Goal: Task Accomplishment & Management: Manage account settings

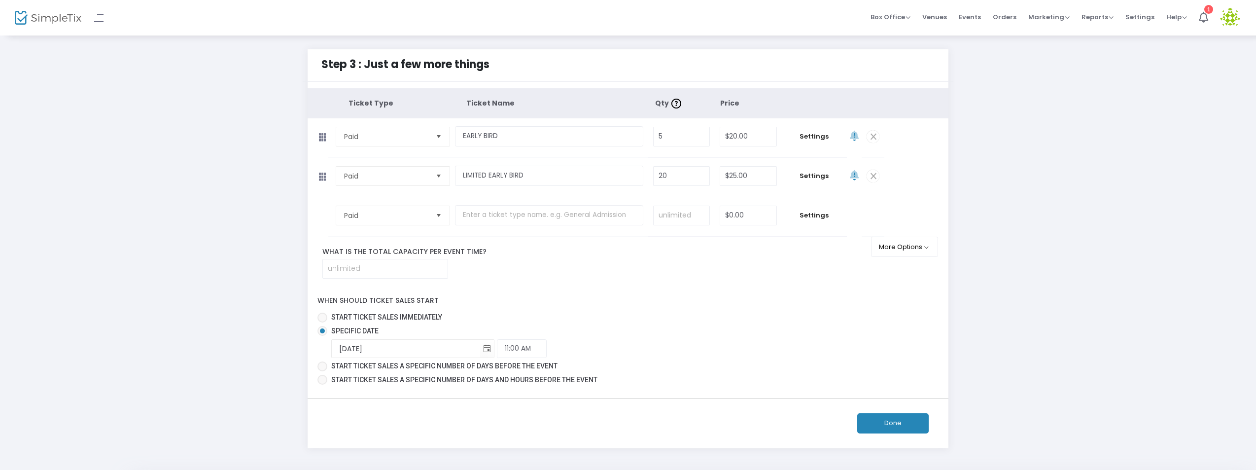
click at [492, 215] on input "text" at bounding box center [549, 215] width 188 height 20
click at [493, 216] on input "text" at bounding box center [549, 215] width 188 height 20
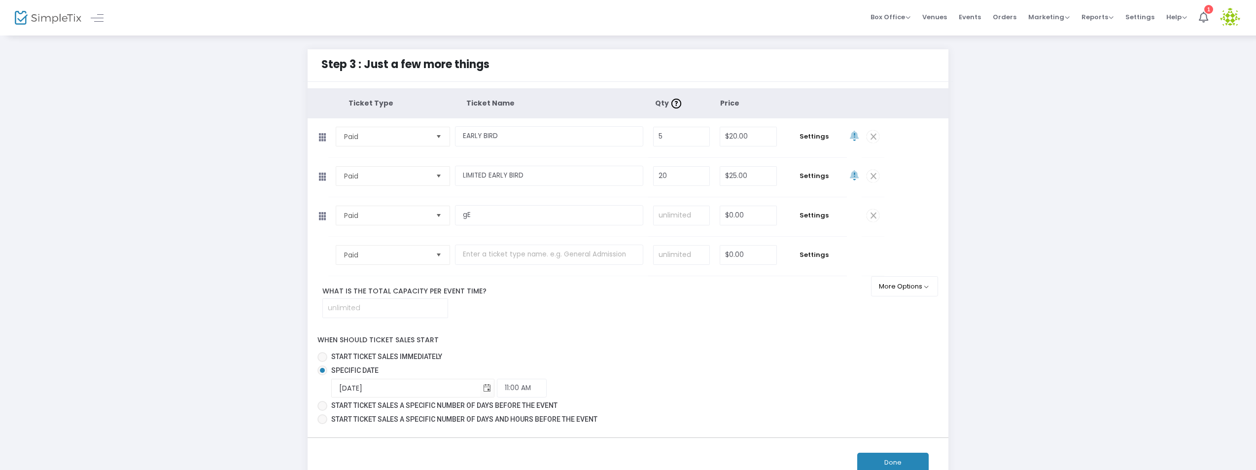
type input "g"
type input "GENERAL ADMISSION"
type input "100"
type input "$30.00"
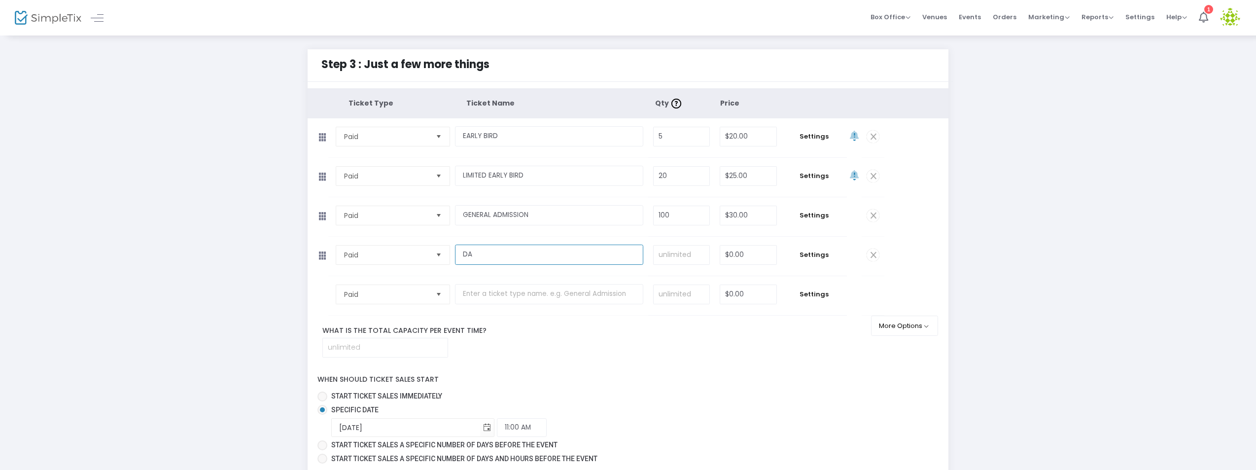
type input "D"
type input "LATE"
type input "GENERAL ADMISSION"
type input "50"
drag, startPoint x: 513, startPoint y: 253, endPoint x: 386, endPoint y: 236, distance: 128.0
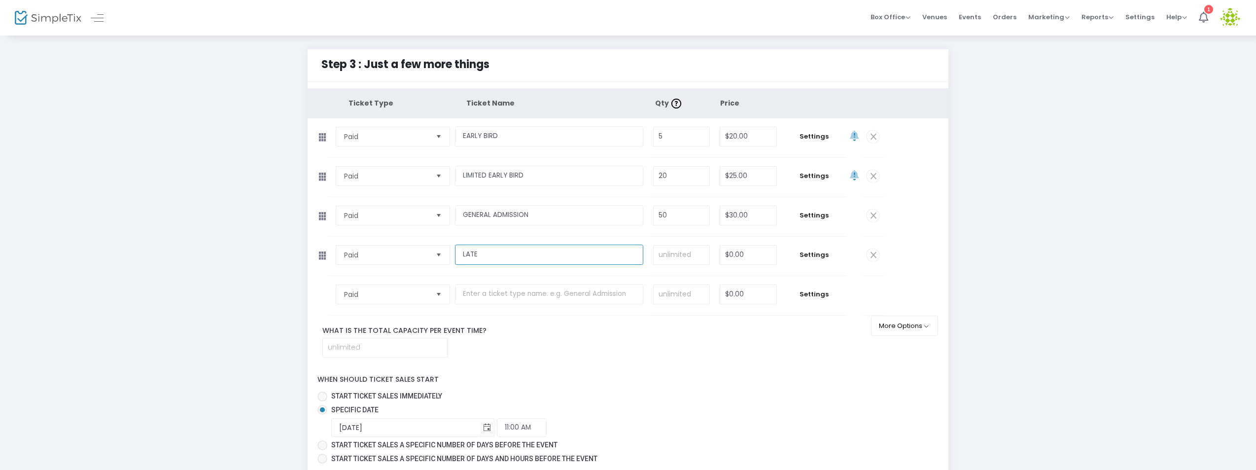
click at [386, 238] on tr "Paid Required. LATE Required. Required. $0.00 Required. Settings" at bounding box center [596, 256] width 577 height 39
type input "GENERAL ADMISSION LATE"
type input "150"
type input "$35.00"
click at [497, 293] on input "text" at bounding box center [549, 294] width 188 height 20
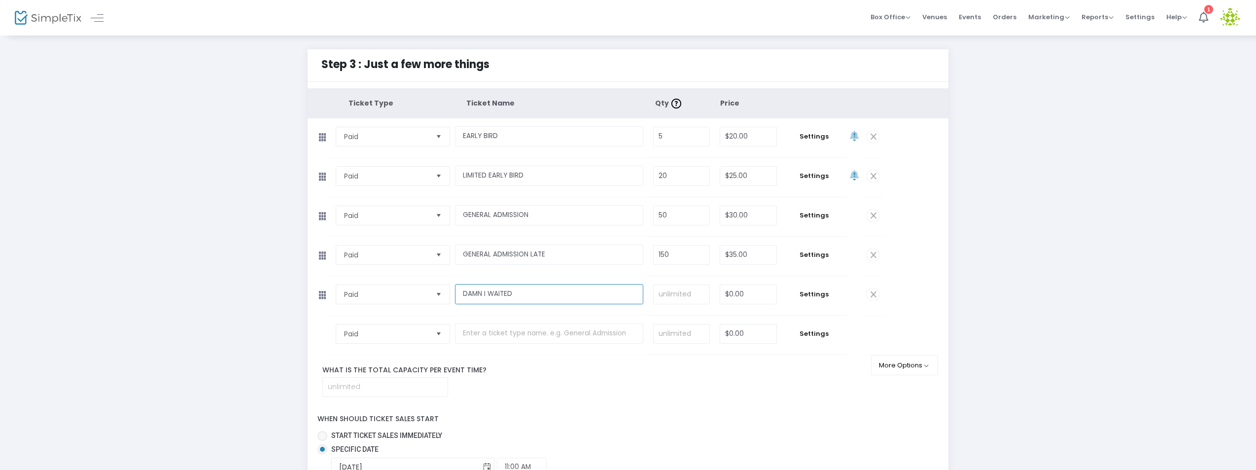
type input "DAMN I WAITED"
type input "100"
type input "$40.00"
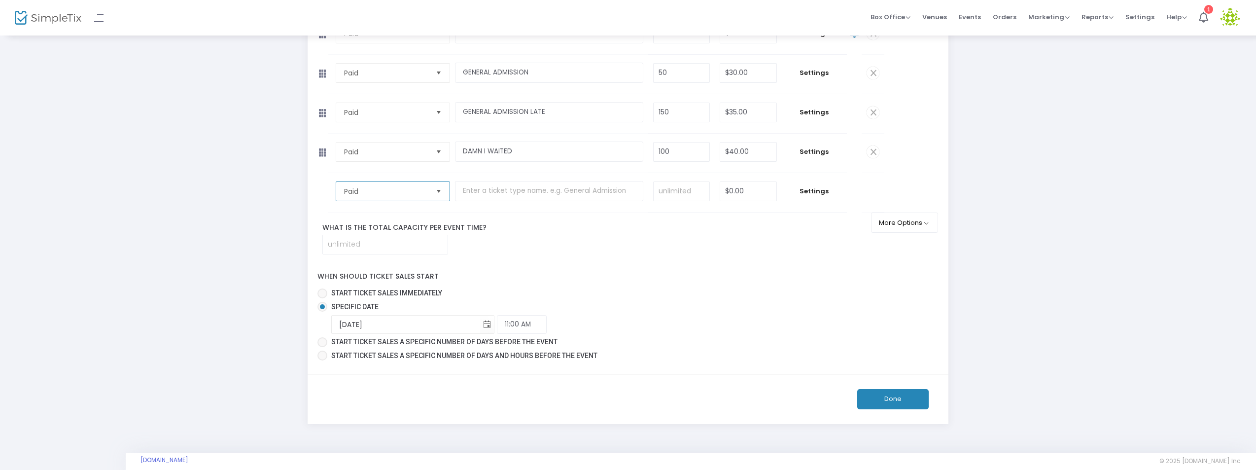
scroll to position [155, 0]
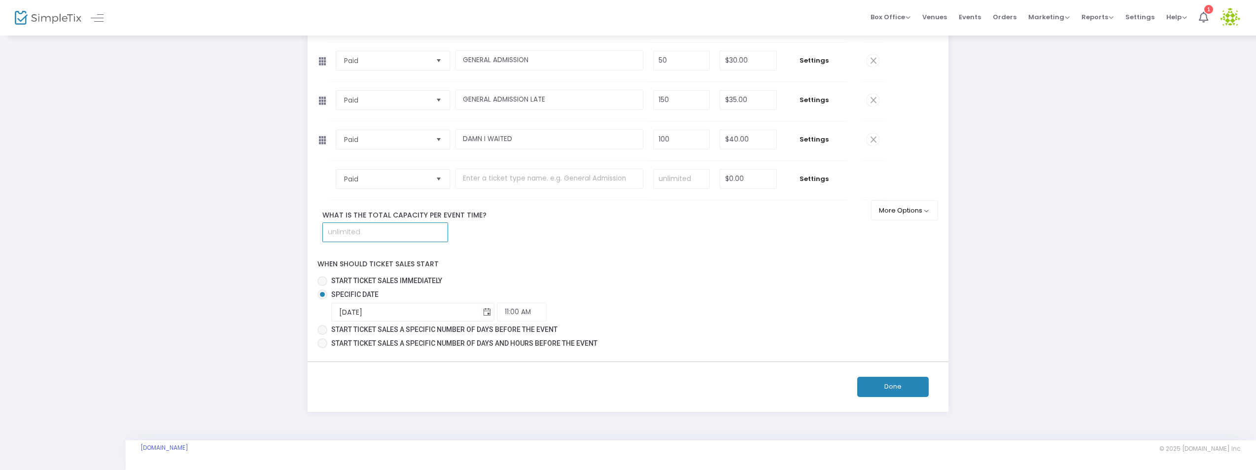
click at [356, 227] on input at bounding box center [385, 232] width 125 height 19
click at [905, 384] on button "Done" at bounding box center [892, 387] width 71 height 20
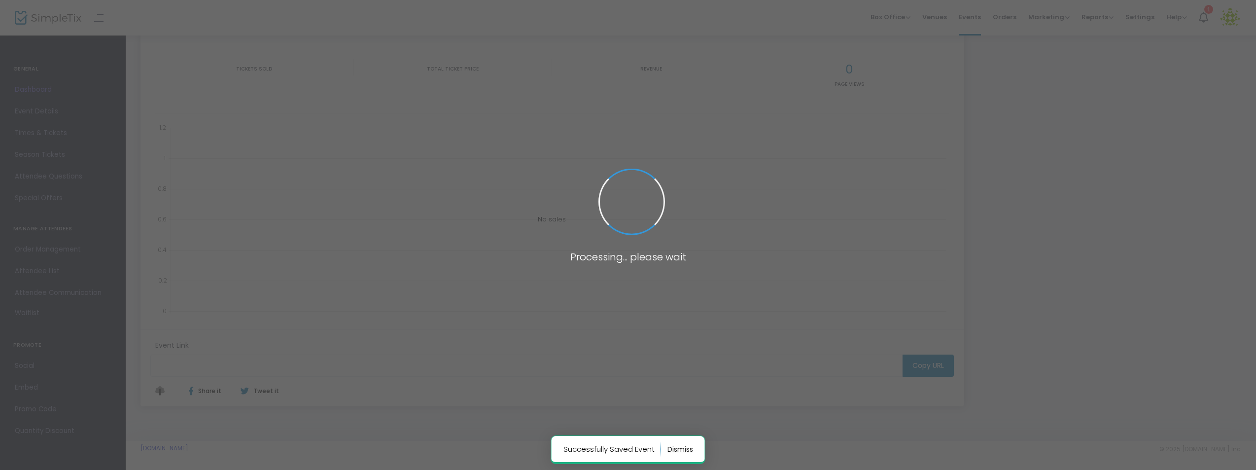
type input "[URL][DOMAIN_NAME][US_STATE]"
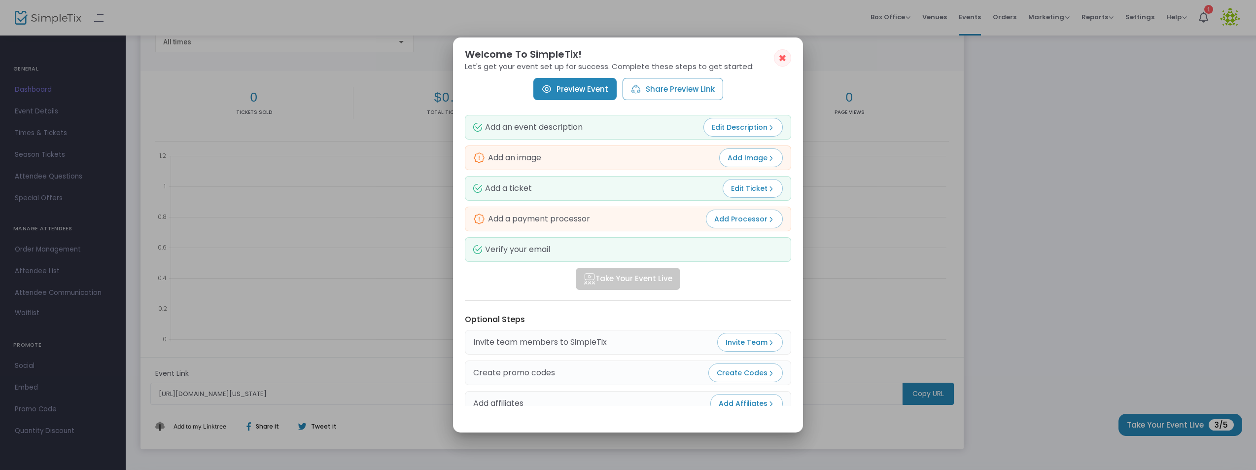
click at [787, 57] on button "✖" at bounding box center [782, 57] width 17 height 17
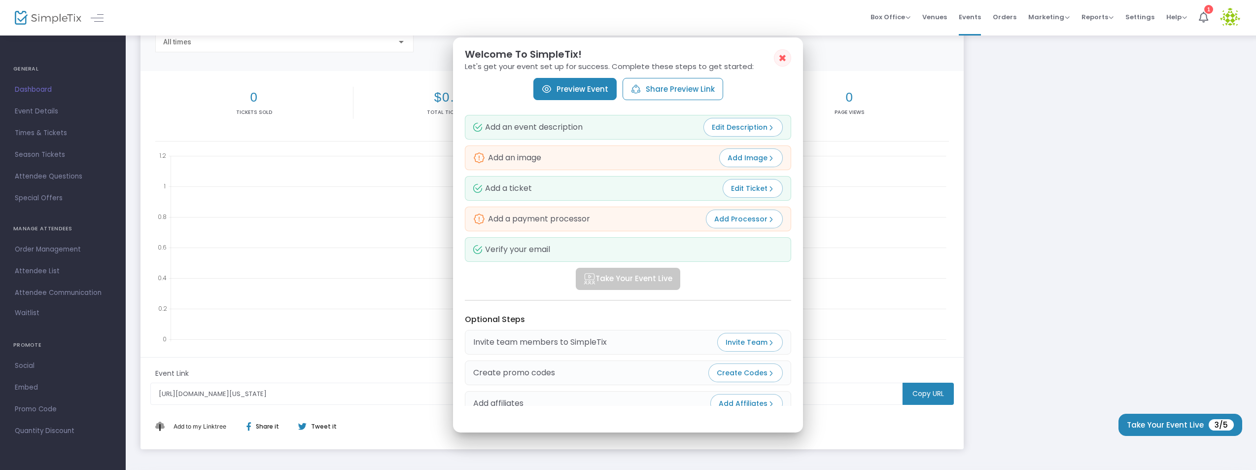
scroll to position [132, 0]
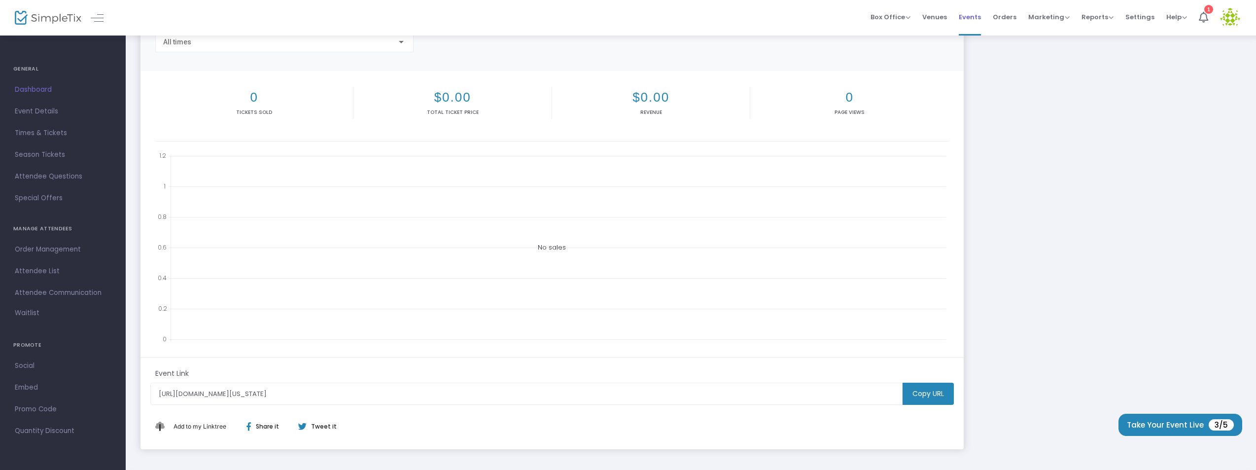
click at [970, 16] on span "Events" at bounding box center [970, 16] width 22 height 25
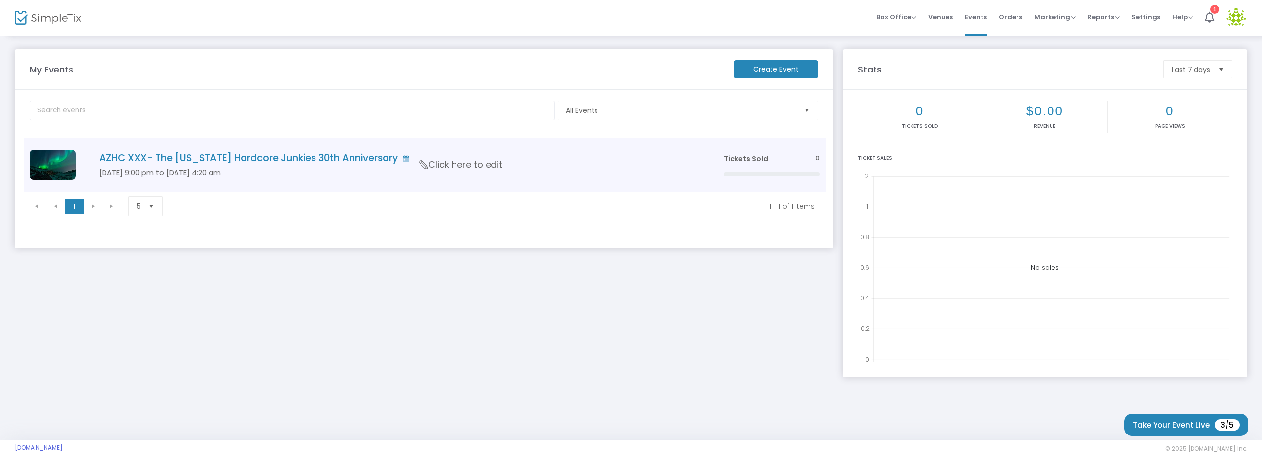
click at [279, 160] on h4 "AZHC XXX- The [US_STATE] Hardcore Junkies 30th Anniversary" at bounding box center [396, 157] width 595 height 11
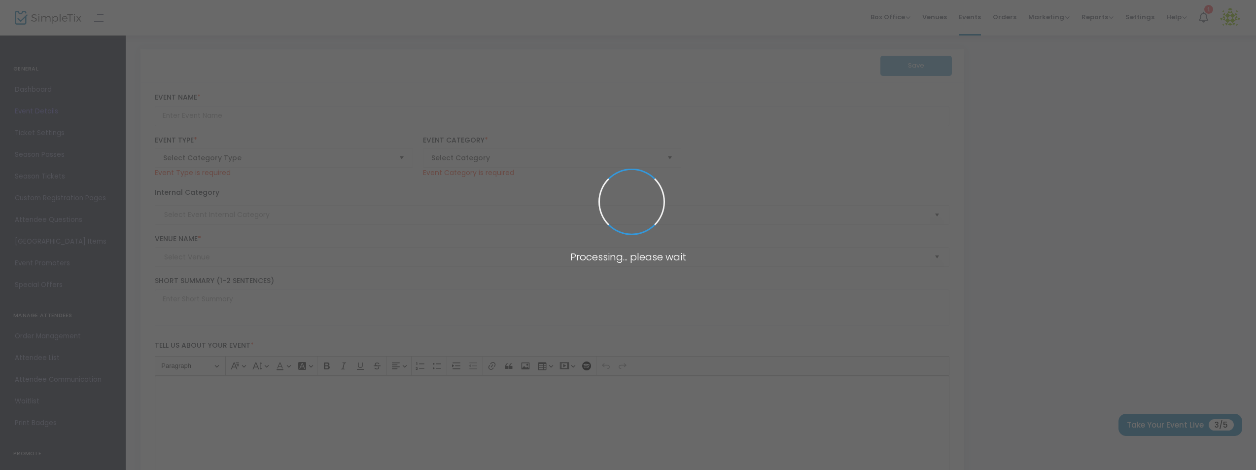
type input "AZHC XXX- The [US_STATE] Hardcore Junkies 30th Anniversary"
type textarea "AZHHC XXX- 30 Years of AZ.HARDCOREJUNKIES"
type input "Buy Tickets"
type input "TBA"
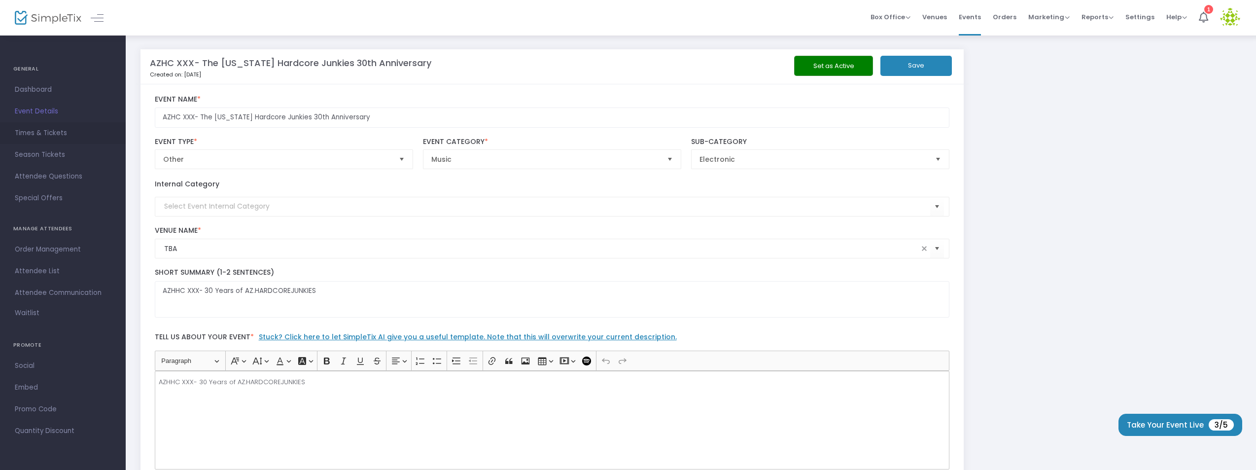
click at [58, 134] on span "Times & Tickets" at bounding box center [63, 133] width 96 height 13
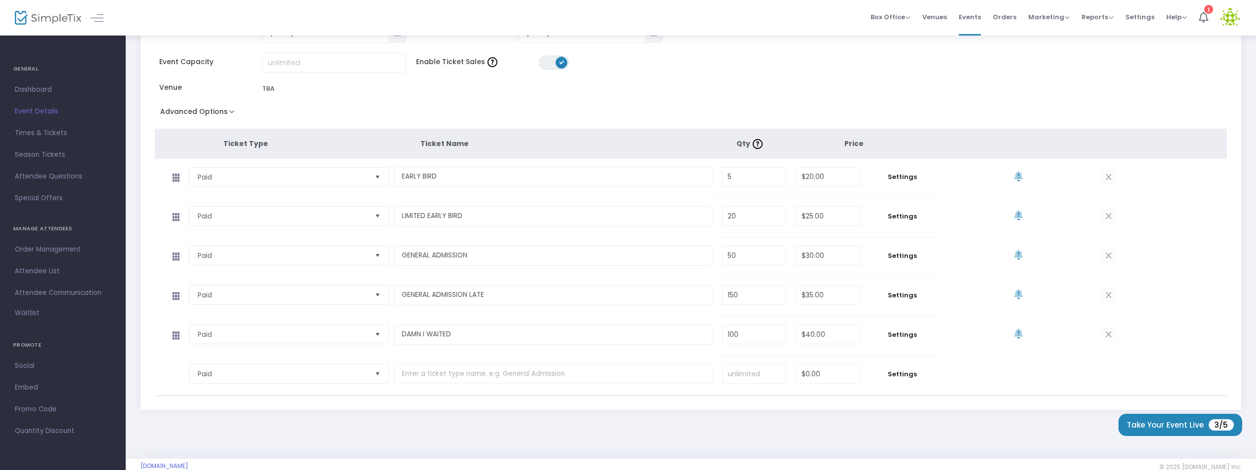
scroll to position [133, 0]
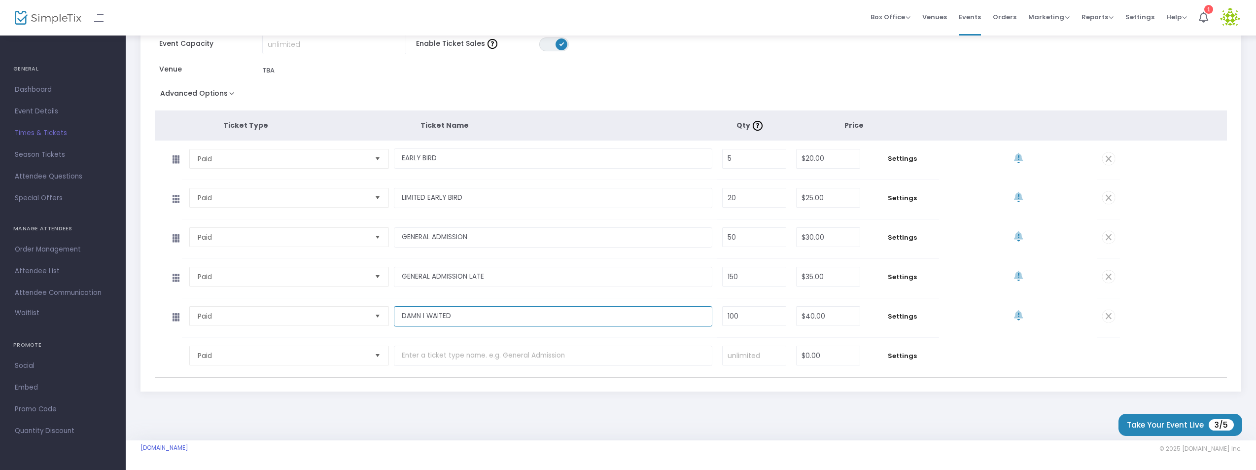
click at [461, 315] on input "DAMN I WAITED" at bounding box center [553, 316] width 319 height 20
click at [483, 236] on input "GENERAL ADMISSION" at bounding box center [553, 237] width 319 height 20
type input "GENERAL ADMISSION 1"
drag, startPoint x: 523, startPoint y: 276, endPoint x: 467, endPoint y: 276, distance: 56.2
click at [467, 276] on input "GENERAL ADMISSION LATE" at bounding box center [553, 277] width 319 height 20
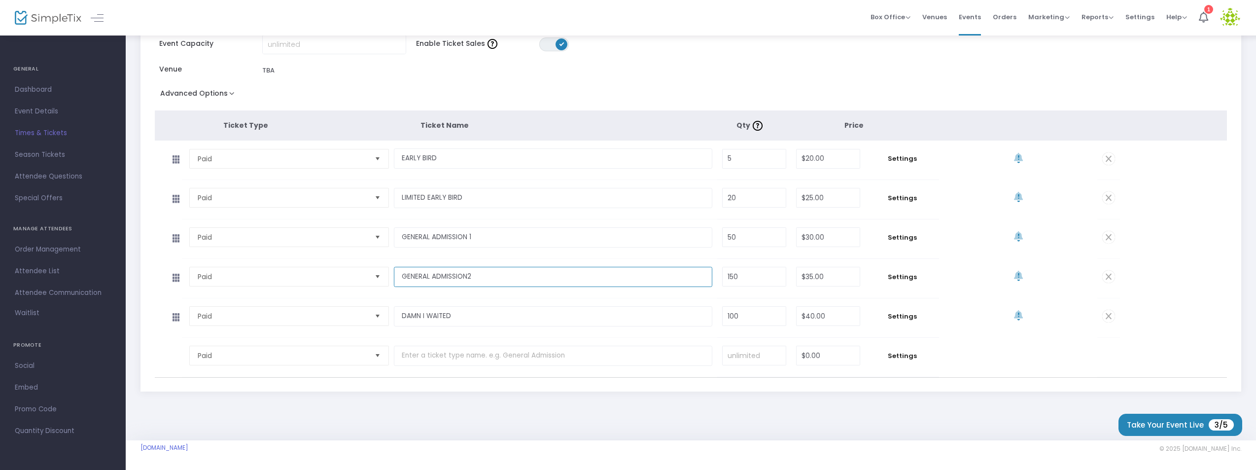
click at [468, 274] on input "GENERAL ADMISSION2" at bounding box center [553, 277] width 319 height 20
type input "GENERAL ADMISSION 2"
drag, startPoint x: 464, startPoint y: 319, endPoint x: 335, endPoint y: 305, distance: 129.9
click at [336, 306] on tr "Paid Required. DAMN I WAITED Required. 100 Required. $40.00 Required. Settings" at bounding box center [637, 317] width 965 height 39
type input "GENERAL ADMISSION 3"
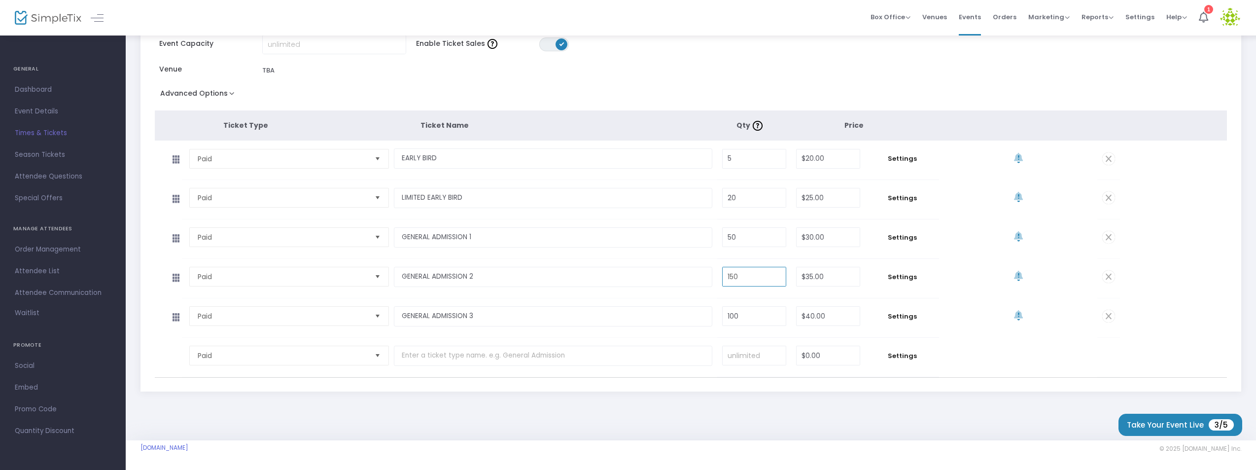
click at [745, 274] on input "150" at bounding box center [754, 276] width 63 height 19
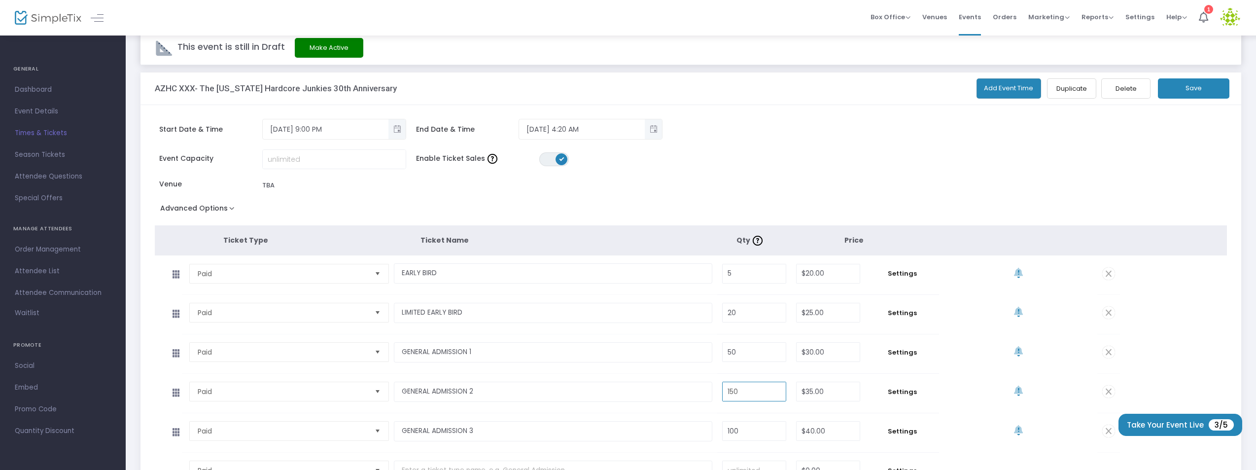
scroll to position [0, 0]
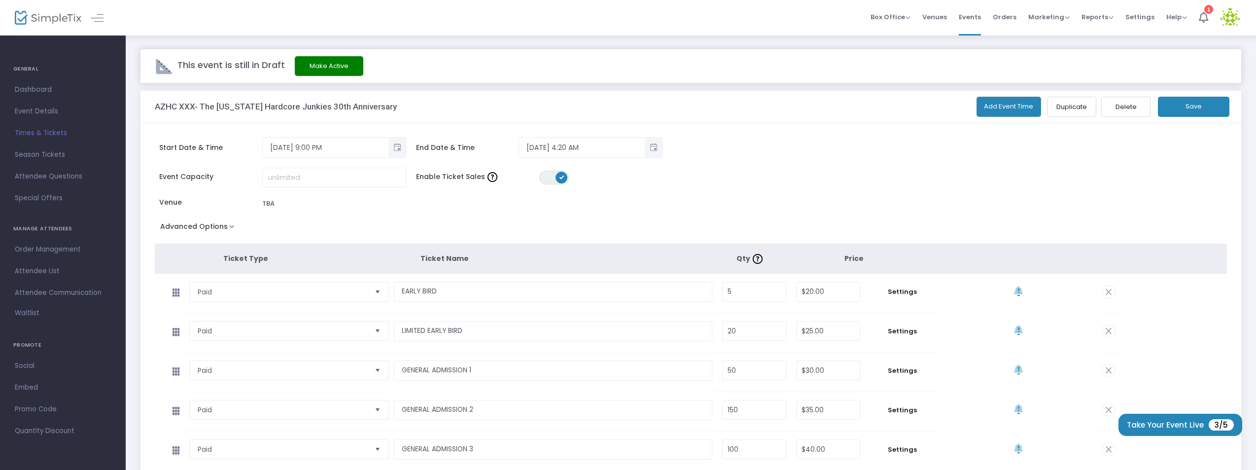
click at [1197, 105] on button "Save" at bounding box center [1193, 107] width 71 height 20
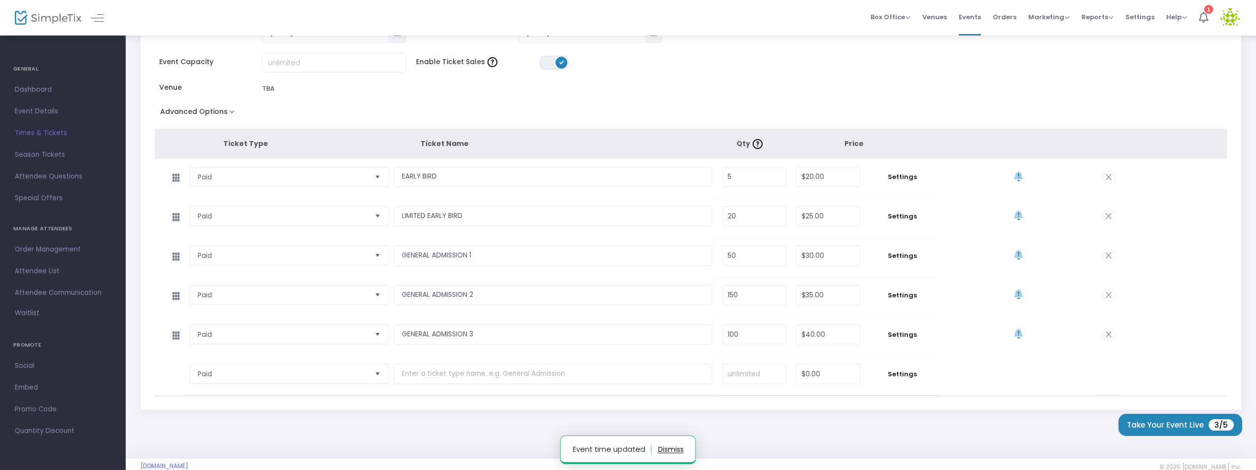
scroll to position [133, 0]
